Goal: Information Seeking & Learning: Check status

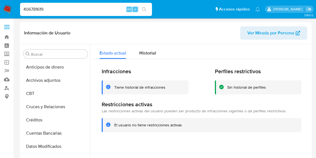
select select "10"
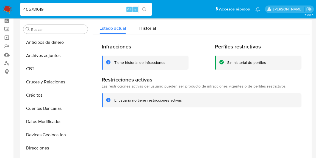
scroll to position [232, 0]
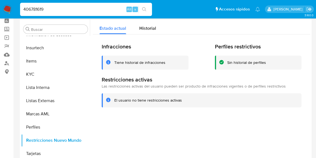
click at [109, 15] on div "406781619 Alt s" at bounding box center [86, 9] width 132 height 13
click at [107, 7] on input "406781619" at bounding box center [86, 9] width 132 height 7
drag, startPoint x: 107, startPoint y: 7, endPoint x: 17, endPoint y: 14, distance: 90.2
click at [17, 14] on nav "Pausado Ver notificaciones 406781619 Alt s Accesos rápidos Presiona las siguien…" at bounding box center [158, 9] width 316 height 18
paste input "822582501"
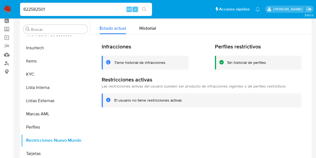
type input "822582501"
click at [147, 7] on button "search-icon" at bounding box center [144, 10] width 11 height 8
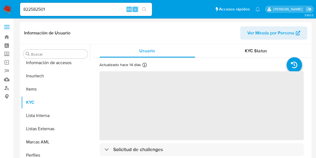
scroll to position [232, 0]
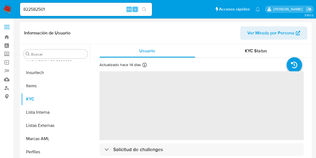
select select "10"
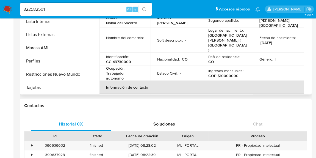
scroll to position [125, 0]
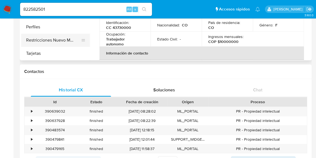
click at [73, 42] on button "Restricciones Nuevo Mundo" at bounding box center [53, 40] width 64 height 13
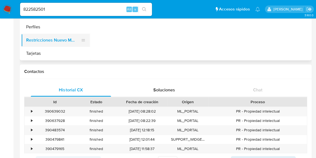
click at [60, 42] on button "Restricciones Nuevo Mundo" at bounding box center [53, 40] width 64 height 13
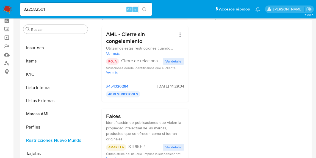
scroll to position [75, 0]
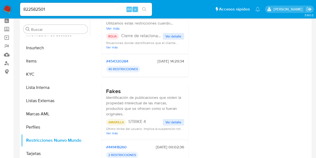
click at [63, 10] on input "822582501" at bounding box center [86, 9] width 132 height 7
drag, startPoint x: 63, startPoint y: 10, endPoint x: 19, endPoint y: 10, distance: 44.3
click at [18, 10] on ul "Pausado Ver notificaciones 822582501 Alt s Accesos rápidos Presiona las siguien…" at bounding box center [140, 9] width 246 height 14
paste input "23733184"
type input "2373318401"
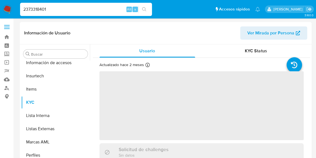
scroll to position [232, 0]
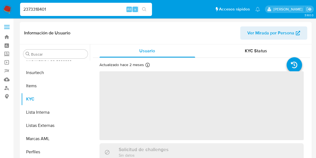
select select "10"
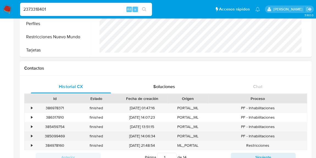
scroll to position [100, 0]
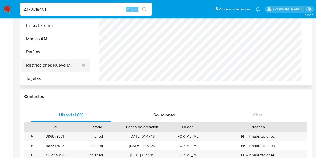
click at [69, 64] on button "Restricciones Nuevo Mundo" at bounding box center [53, 65] width 64 height 13
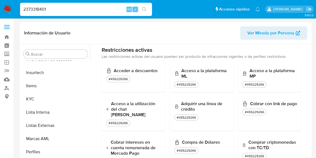
scroll to position [225, 0]
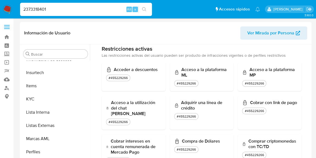
drag, startPoint x: 101, startPoint y: 12, endPoint x: 7, endPoint y: 18, distance: 93.5
click at [7, 18] on nav "Pausado Ver notificaciones 2373318401 Alt s Accesos rápidos Presiona las siguie…" at bounding box center [158, 9] width 316 height 18
paste input "1661628358"
type input "1661628358"
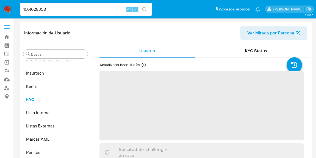
scroll to position [232, 0]
select select "10"
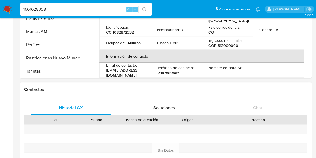
scroll to position [125, 0]
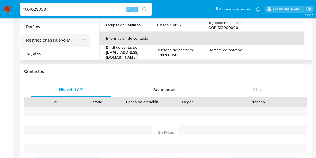
click at [52, 39] on button "Restricciones Nuevo Mundo" at bounding box center [53, 40] width 64 height 13
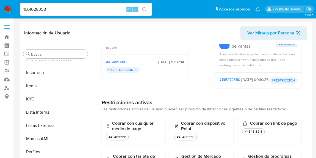
scroll to position [25, 0]
